Goal: Information Seeking & Learning: Learn about a topic

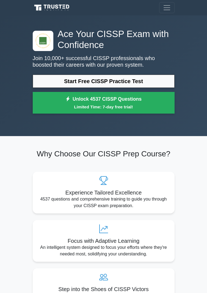
click at [105, 78] on link "Start Free CISSP Practice Test" at bounding box center [104, 81] width 142 height 13
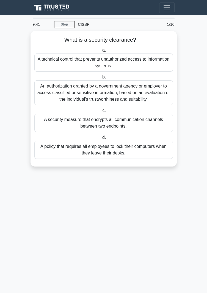
click at [121, 95] on div "An authorization granted by a government agency or employer to access classifie…" at bounding box center [103, 92] width 138 height 25
click at [101, 79] on input "b. An authorization granted by a government agency or employer to access classi…" at bounding box center [101, 78] width 0 height 4
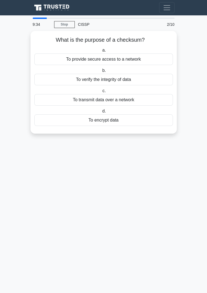
click at [109, 84] on div "To verify the integrity of data" at bounding box center [103, 80] width 138 height 12
click at [101, 72] on input "b. To verify the integrity of data" at bounding box center [101, 71] width 0 height 4
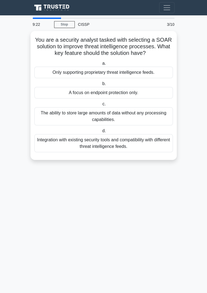
click at [101, 92] on div "A focus on endpoint protection only." at bounding box center [103, 93] width 138 height 12
click at [101, 86] on input "b. A focus on endpoint protection only." at bounding box center [101, 84] width 0 height 4
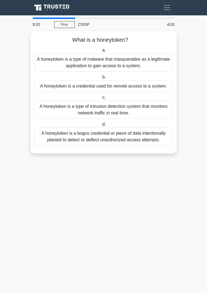
click at [123, 60] on div "A honeytoken is a type of malware that masquerades as a legitimate application …" at bounding box center [103, 63] width 138 height 18
click at [101, 52] on input "a. A honeytoken is a type of malware that masquerades as a legitimate applicati…" at bounding box center [101, 51] width 0 height 4
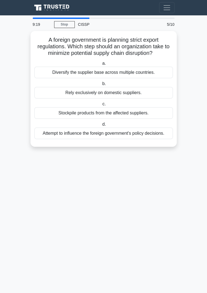
click at [107, 114] on div "Stockpile products from the affected suppliers." at bounding box center [103, 113] width 138 height 12
click at [101, 106] on input "c. Stockpile products from the affected suppliers." at bounding box center [101, 104] width 0 height 4
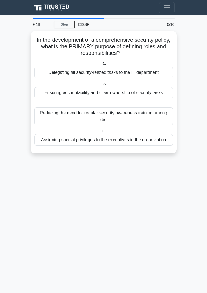
click at [127, 70] on div "Delegating all security-related tasks to the IT department" at bounding box center [103, 73] width 138 height 12
click at [101, 65] on input "a. Delegating all security-related tasks to the IT department" at bounding box center [101, 64] width 0 height 4
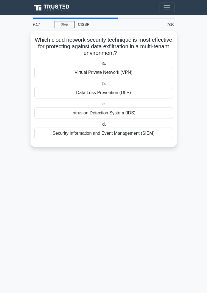
click at [112, 80] on label "b. Data Loss Prevention (DLP)" at bounding box center [103, 89] width 138 height 18
click at [101, 82] on input "b. Data Loss Prevention (DLP)" at bounding box center [101, 84] width 0 height 4
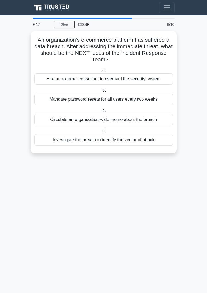
click at [110, 94] on div "Mandate password resets for all users every two weeks" at bounding box center [103, 100] width 138 height 12
click at [101, 92] on input "b. Mandate password resets for all users every two weeks" at bounding box center [101, 91] width 0 height 4
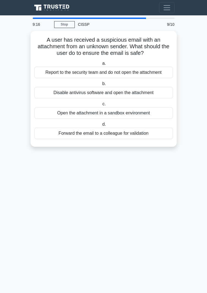
click at [113, 116] on div "Open the attachment in a sandbox environment" at bounding box center [103, 113] width 138 height 12
click at [101, 106] on input "c. Open the attachment in a sandbox environment" at bounding box center [101, 104] width 0 height 4
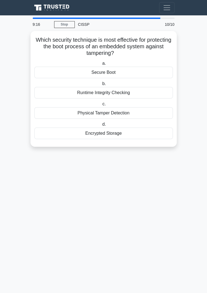
click at [116, 134] on div "Encrypted Storage" at bounding box center [103, 134] width 138 height 12
click at [101, 126] on input "d. Encrypted Storage" at bounding box center [101, 125] width 0 height 4
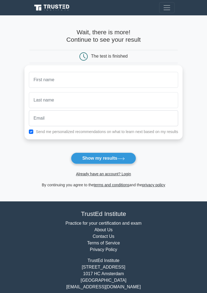
click at [55, 83] on input "text" at bounding box center [103, 80] width 149 height 16
type input "Culo"
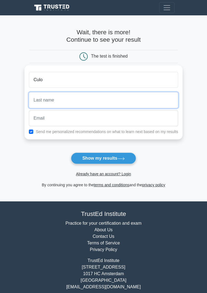
click at [58, 96] on input "text" at bounding box center [103, 100] width 149 height 16
type input "SUCCESS"
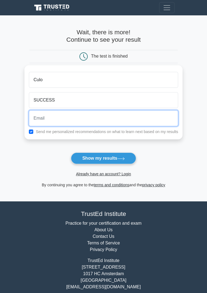
click at [51, 116] on input "email" at bounding box center [103, 118] width 149 height 16
type input "yo@gmail.com"
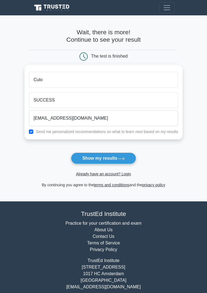
click at [105, 159] on button "Show my results" at bounding box center [103, 159] width 65 height 12
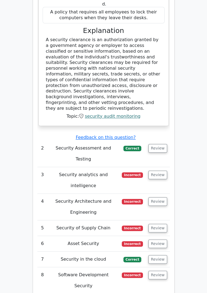
scroll to position [812, 0]
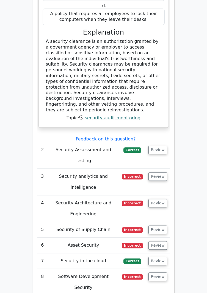
click at [157, 172] on button "Review" at bounding box center [157, 176] width 19 height 9
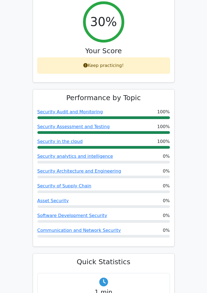
scroll to position [213, 0]
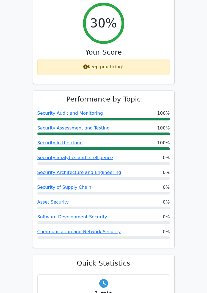
click at [52, 125] on link "Security Assessment and Testing" at bounding box center [73, 127] width 72 height 5
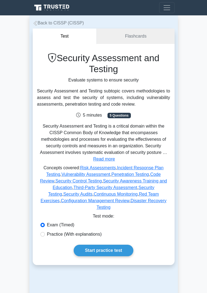
click at [117, 112] on div "5 minutes 5 Questions" at bounding box center [103, 113] width 139 height 11
click at [109, 245] on link "Start practice test" at bounding box center [104, 251] width 60 height 12
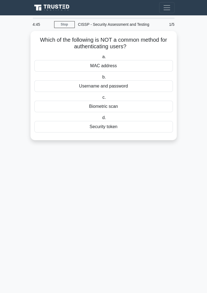
click at [100, 66] on div "MAC address" at bounding box center [103, 66] width 138 height 12
click at [101, 59] on input "a. MAC address" at bounding box center [101, 57] width 0 height 4
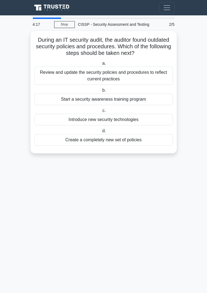
click at [96, 72] on div "Review and update the security policies and procedures to reflect current pract…" at bounding box center [103, 76] width 138 height 18
click at [101, 65] on input "a. Review and update the security policies and procedures to reflect current pr…" at bounding box center [101, 64] width 0 height 4
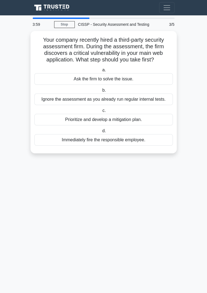
click at [100, 120] on div "Prioritize and develop a mitigation plan." at bounding box center [103, 120] width 138 height 12
click at [101, 113] on input "c. Prioritize and develop a mitigation plan." at bounding box center [101, 111] width 0 height 4
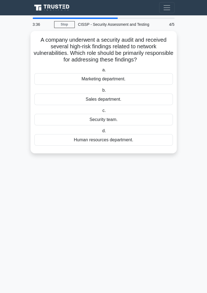
click at [101, 120] on div "Security team." at bounding box center [103, 120] width 138 height 12
click at [101, 113] on input "c. Security team." at bounding box center [101, 111] width 0 height 4
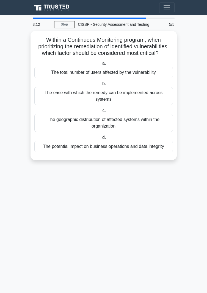
click at [117, 146] on div "The potential impact on business operations and data integrity" at bounding box center [103, 147] width 138 height 12
click at [101, 139] on input "d. The potential impact on business operations and data integrity" at bounding box center [101, 138] width 0 height 4
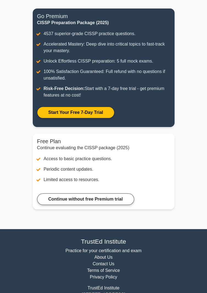
scroll to position [74, 0]
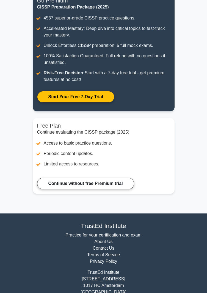
click at [108, 181] on link "Continue without free Premium trial" at bounding box center [85, 184] width 97 height 12
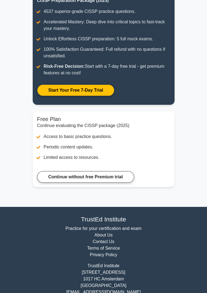
scroll to position [91, 0]
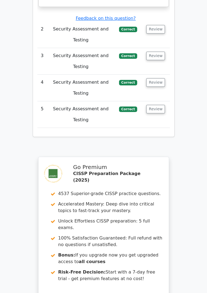
scroll to position [831, 0]
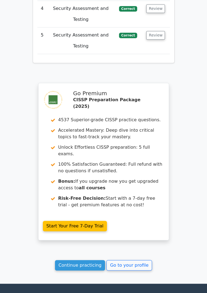
click at [91, 260] on link "Continue practicing" at bounding box center [80, 265] width 50 height 10
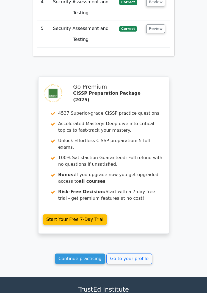
scroll to position [848, 0]
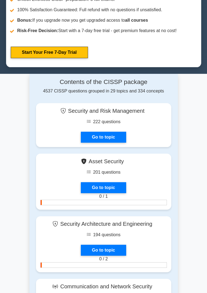
scroll to position [273, 0]
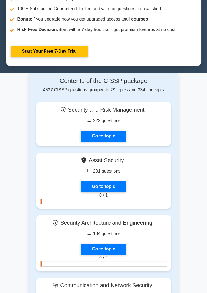
click at [100, 137] on link "Go to topic" at bounding box center [103, 136] width 45 height 11
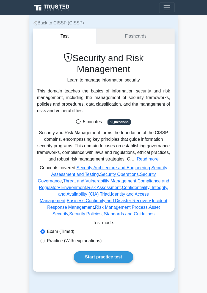
click at [104, 261] on link "Start practice test" at bounding box center [104, 258] width 60 height 12
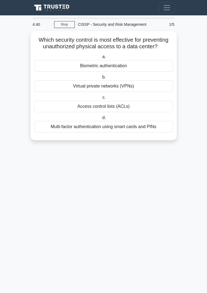
click at [103, 68] on div "Biometric authentication" at bounding box center [103, 66] width 138 height 12
click at [101, 59] on input "a. Biometric authentication" at bounding box center [101, 57] width 0 height 4
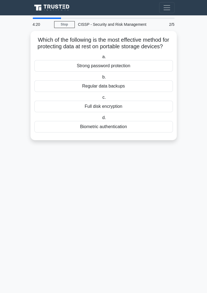
click at [94, 107] on div "Full disk encryption" at bounding box center [103, 107] width 138 height 12
click at [101, 99] on input "c. Full disk encryption" at bounding box center [101, 98] width 0 height 4
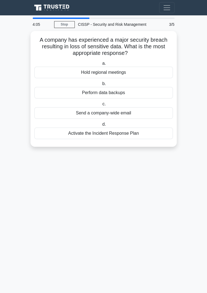
click at [99, 133] on div "Activate the Incident Response Plan" at bounding box center [103, 134] width 138 height 12
click at [101, 126] on input "d. Activate the Incident Response Plan" at bounding box center [101, 125] width 0 height 4
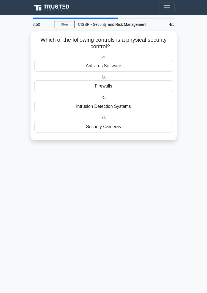
click at [104, 124] on div "Security Cameras" at bounding box center [103, 127] width 138 height 12
click at [101, 120] on input "d. Security Cameras" at bounding box center [101, 118] width 0 height 4
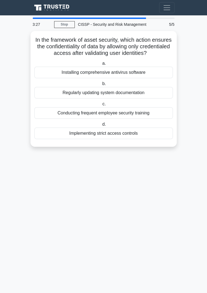
click at [101, 132] on div "Implementing strict access controls" at bounding box center [103, 134] width 138 height 12
click at [101, 126] on input "d. Implementing strict access controls" at bounding box center [101, 125] width 0 height 4
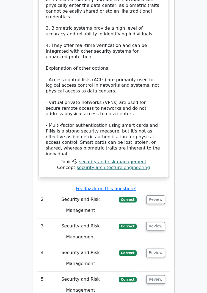
scroll to position [781, 0]
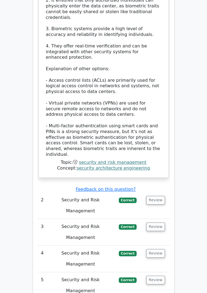
click at [151, 196] on button "Review" at bounding box center [155, 200] width 19 height 9
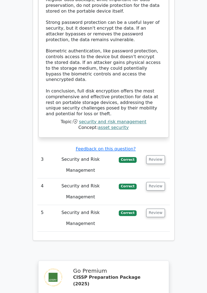
scroll to position [1251, 0]
click at [157, 155] on button "Review" at bounding box center [155, 159] width 19 height 9
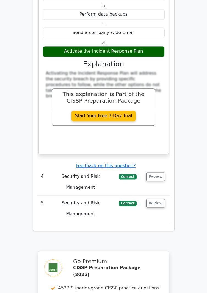
scroll to position [1479, 0]
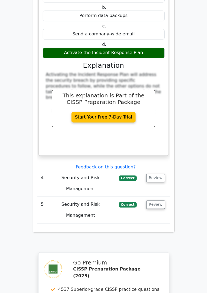
click at [156, 174] on button "Review" at bounding box center [155, 178] width 19 height 9
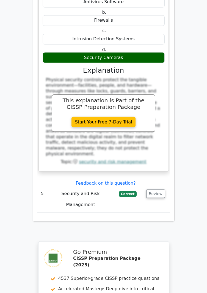
scroll to position [1701, 0]
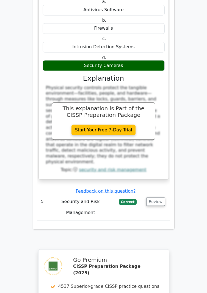
click at [157, 197] on button "Review" at bounding box center [155, 201] width 19 height 9
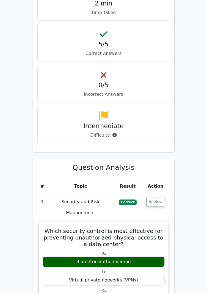
scroll to position [0, 0]
